Goal: Navigation & Orientation: Go to known website

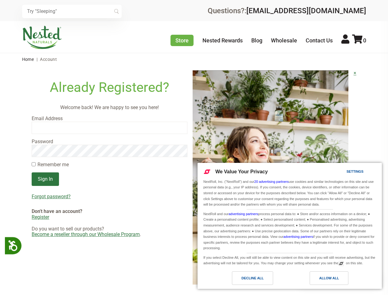
click at [194, 147] on img at bounding box center [270, 177] width 156 height 214
click at [14, 245] on icon at bounding box center [12, 244] width 11 height 11
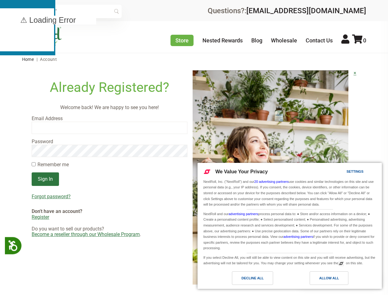
click at [72, 11] on input "text" at bounding box center [71, 12] width 99 height 14
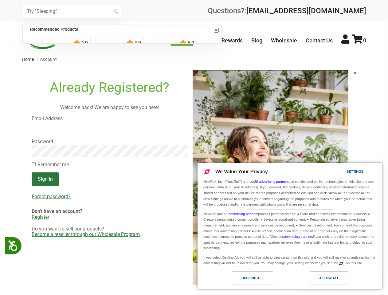
click at [359, 40] on icon at bounding box center [357, 38] width 10 height 9
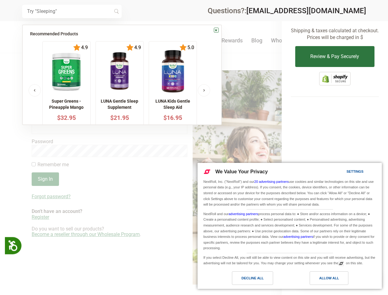
click at [194, 178] on div at bounding box center [194, 147] width 388 height 295
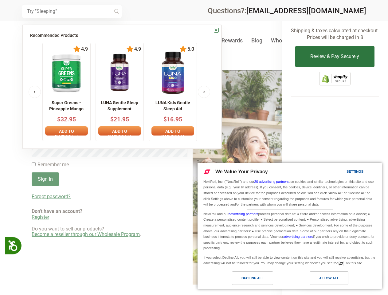
click at [109, 196] on div at bounding box center [194, 147] width 388 height 295
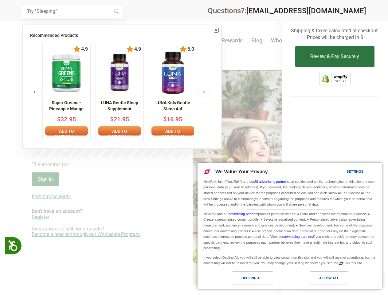
click at [329, 278] on div "Allow All" at bounding box center [329, 277] width 20 height 7
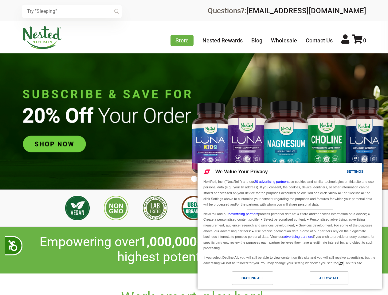
scroll to position [0, 1078]
